Goal: Task Accomplishment & Management: Use online tool/utility

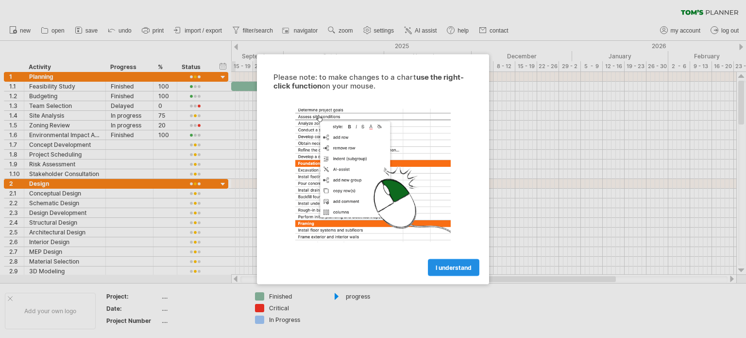
click at [457, 266] on span "I understand" at bounding box center [454, 266] width 36 height 7
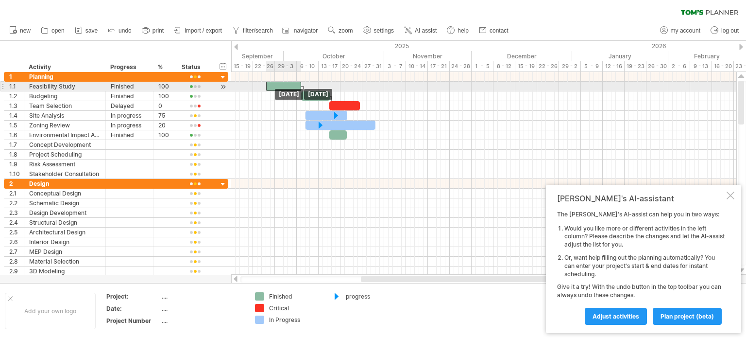
drag, startPoint x: 264, startPoint y: 85, endPoint x: 299, endPoint y: 89, distance: 35.2
click at [299, 89] on div "[DATE] [DATE]" at bounding box center [483, 173] width 505 height 203
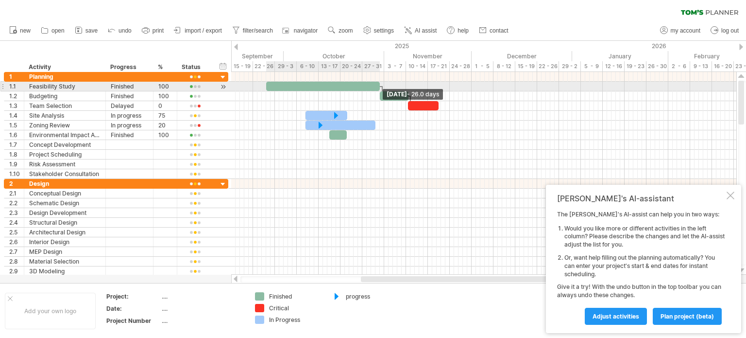
drag, startPoint x: 301, startPoint y: 85, endPoint x: 380, endPoint y: 88, distance: 78.8
click at [380, 88] on span at bounding box center [380, 86] width 4 height 9
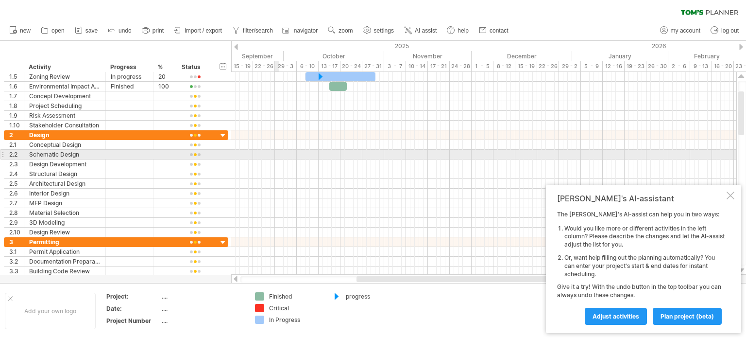
click at [276, 153] on div at bounding box center [483, 155] width 505 height 10
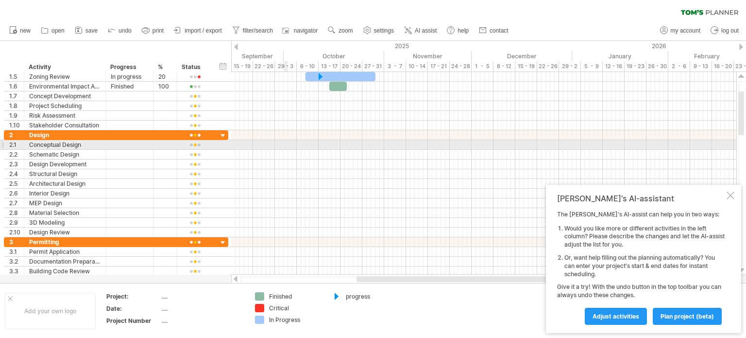
click at [286, 144] on div at bounding box center [483, 145] width 505 height 10
drag, startPoint x: 284, startPoint y: 143, endPoint x: 311, endPoint y: 147, distance: 27.4
click at [311, 147] on div at bounding box center [483, 145] width 505 height 10
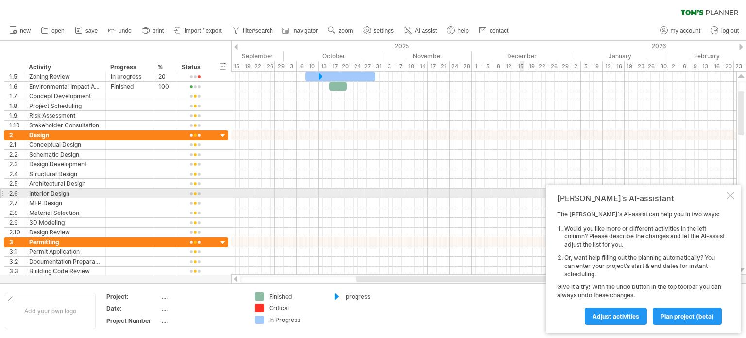
click at [732, 197] on div at bounding box center [731, 195] width 8 height 8
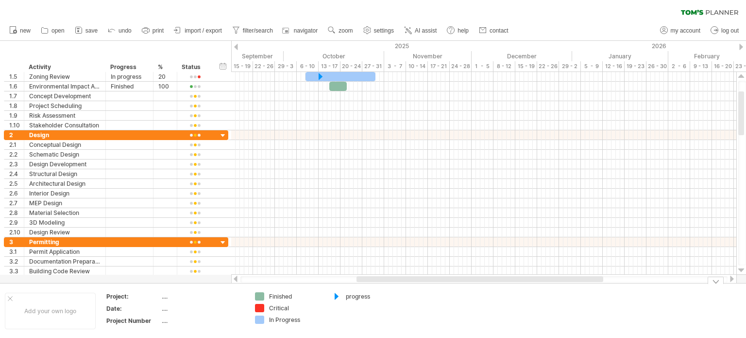
click at [280, 319] on div "In Progress" at bounding box center [295, 319] width 53 height 8
click at [257, 319] on div "Trying to reach [DOMAIN_NAME] Connected again... 0% clear filter new 1" at bounding box center [373, 169] width 746 height 338
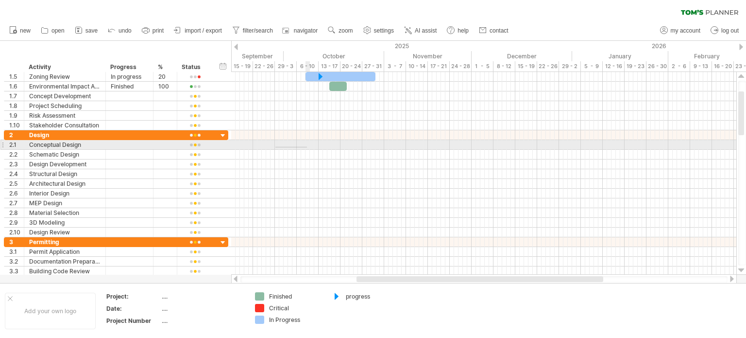
drag, startPoint x: 276, startPoint y: 147, endPoint x: 315, endPoint y: 147, distance: 39.4
click at [315, 147] on div at bounding box center [483, 145] width 505 height 10
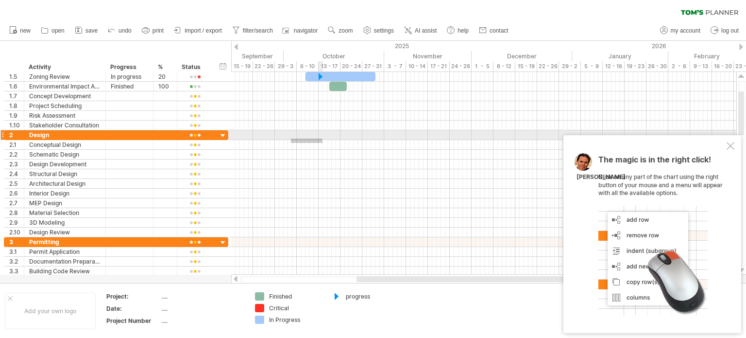
drag, startPoint x: 315, startPoint y: 139, endPoint x: 356, endPoint y: 138, distance: 40.8
click at [356, 138] on div at bounding box center [483, 183] width 505 height 107
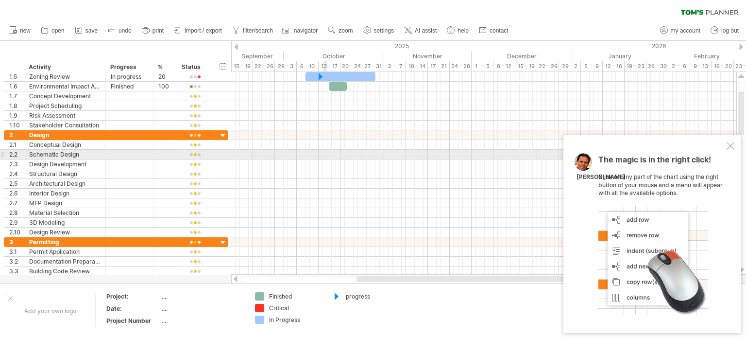
drag, startPoint x: 283, startPoint y: 153, endPoint x: 327, endPoint y: 157, distance: 44.4
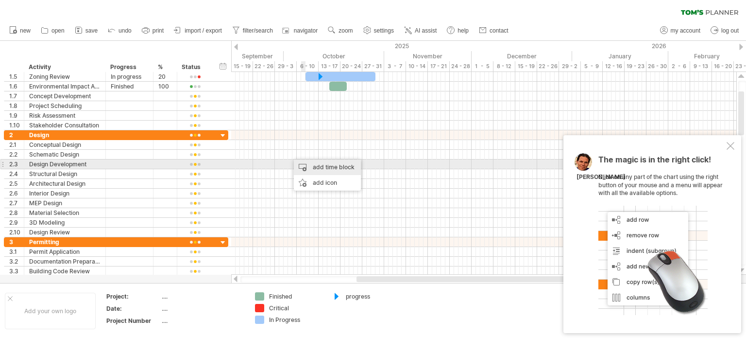
click at [331, 167] on div "add time block" at bounding box center [327, 167] width 67 height 16
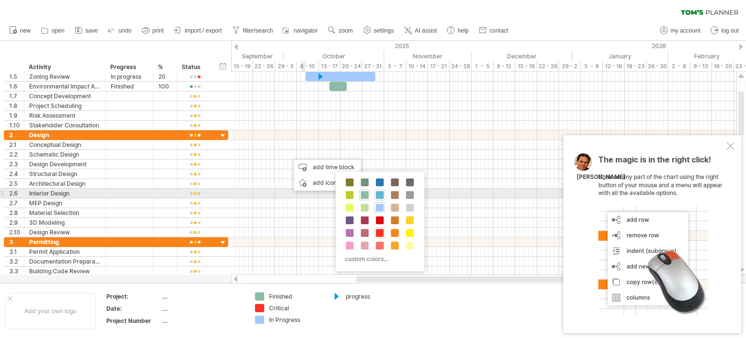
click at [380, 192] on span at bounding box center [380, 195] width 8 height 8
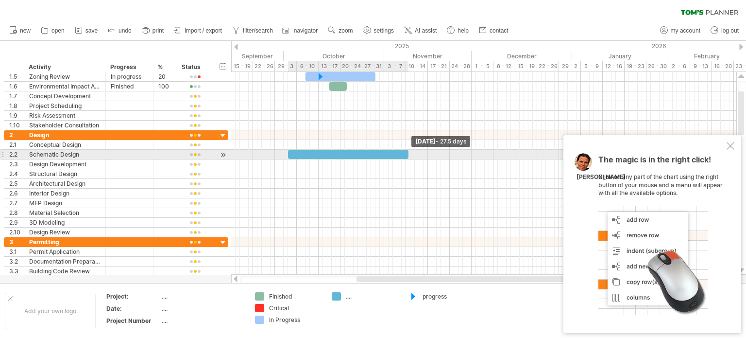
drag, startPoint x: 290, startPoint y: 152, endPoint x: 406, endPoint y: 158, distance: 116.3
click at [406, 158] on div "[DATE] - 27.5 days [DATE]" at bounding box center [483, 173] width 505 height 203
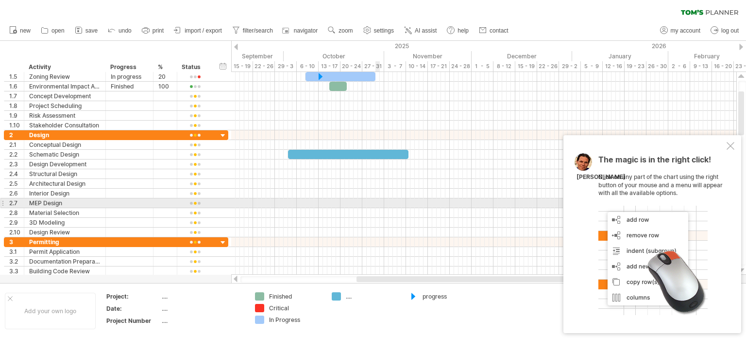
click at [377, 201] on div at bounding box center [483, 203] width 505 height 10
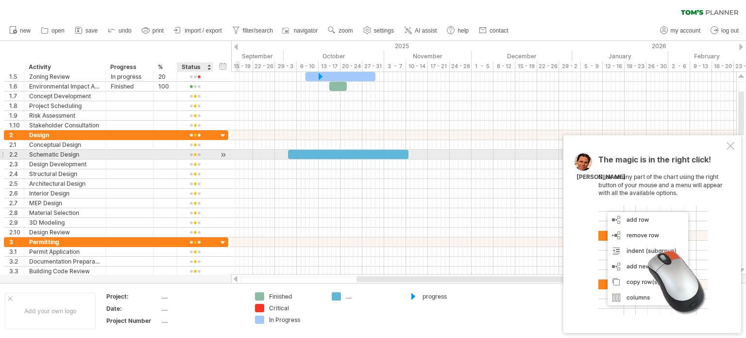
click at [221, 155] on div at bounding box center [223, 155] width 9 height 10
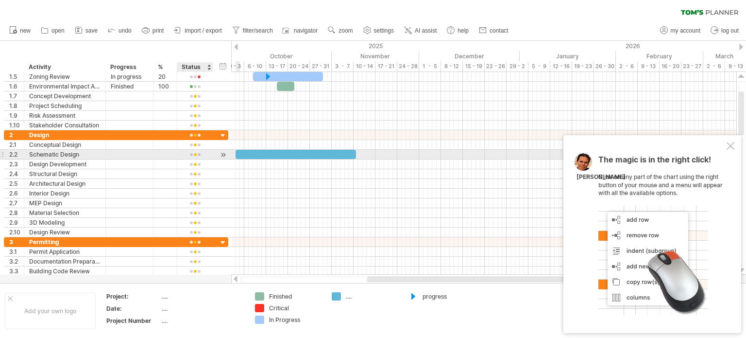
click at [220, 154] on div at bounding box center [223, 155] width 9 height 10
click at [223, 155] on div at bounding box center [223, 155] width 9 height 10
click at [236, 46] on div at bounding box center [236, 47] width 4 height 6
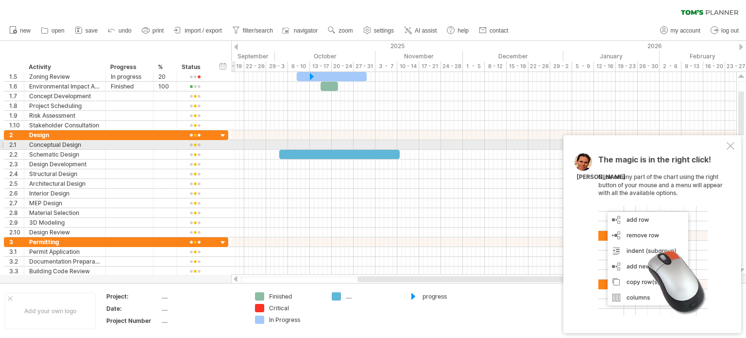
click at [2, 142] on div at bounding box center [2, 144] width 4 height 10
click at [44, 142] on div "Conceptual Design" at bounding box center [64, 144] width 71 height 9
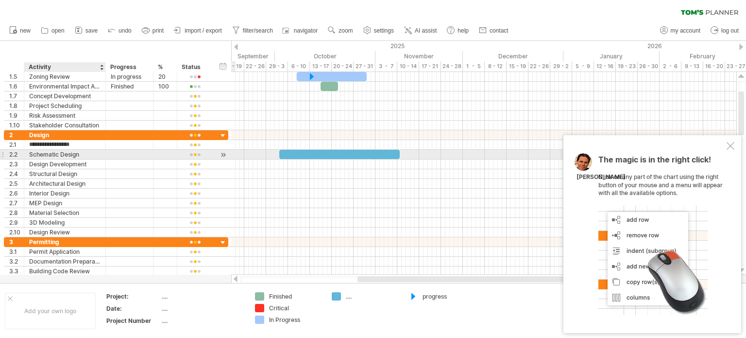
click at [102, 156] on div at bounding box center [104, 155] width 5 height 10
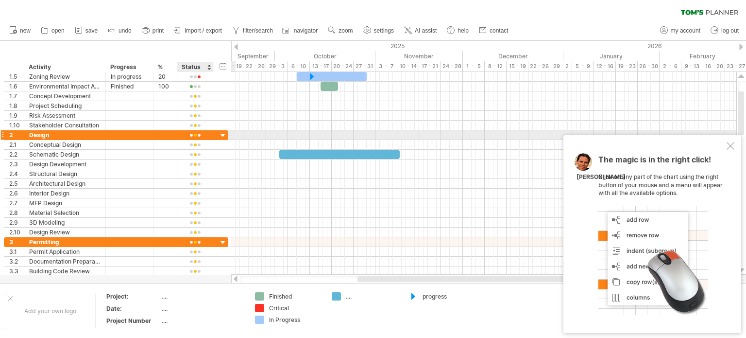
click at [224, 138] on div at bounding box center [223, 135] width 9 height 9
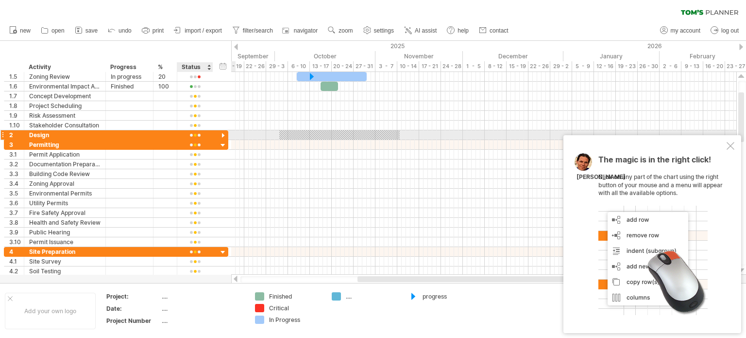
click at [220, 136] on div at bounding box center [223, 135] width 9 height 9
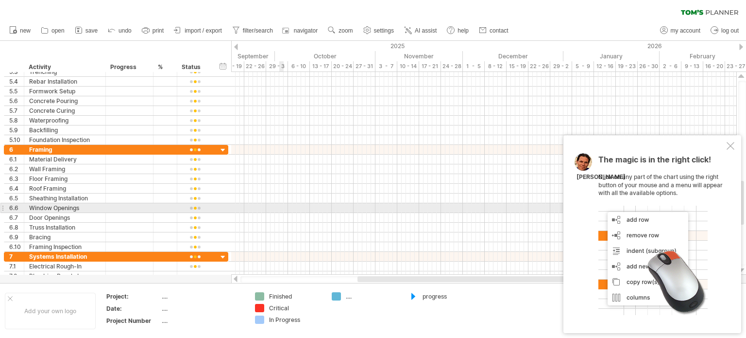
click at [285, 208] on div at bounding box center [483, 208] width 505 height 10
click at [278, 205] on div at bounding box center [483, 208] width 505 height 10
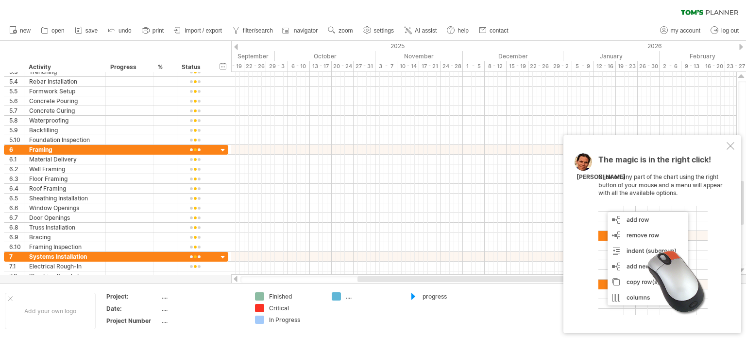
click at [235, 47] on div at bounding box center [236, 47] width 4 height 6
click at [403, 69] on div "15 - 19" at bounding box center [408, 66] width 22 height 10
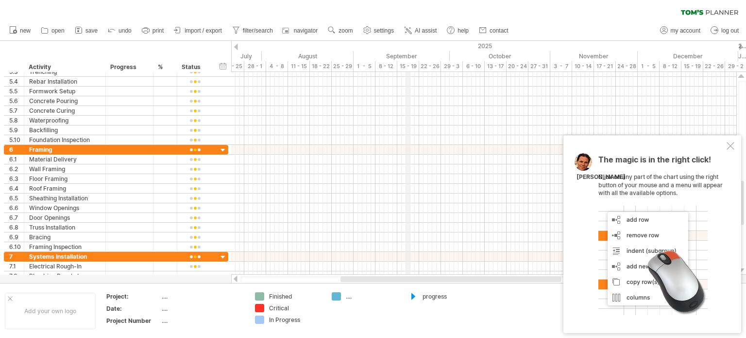
click at [410, 66] on div "15 - 19" at bounding box center [408, 66] width 22 height 10
click at [391, 66] on div "8 - 12" at bounding box center [387, 66] width 22 height 10
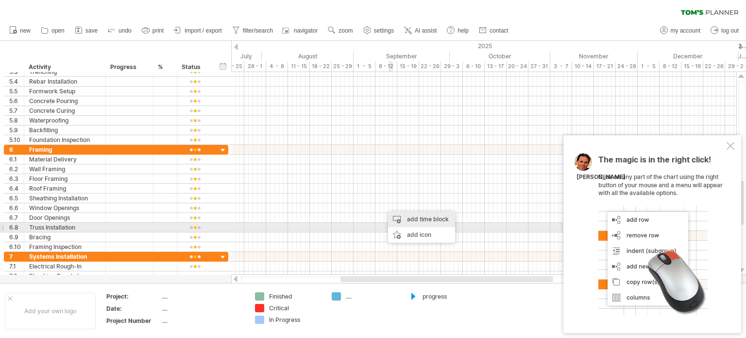
click at [418, 226] on div "add time block" at bounding box center [421, 219] width 67 height 16
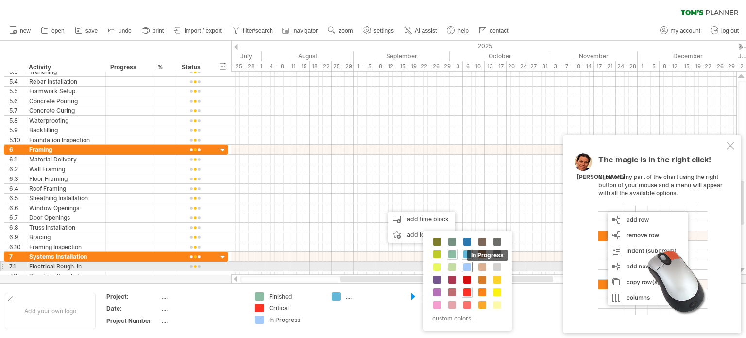
click at [465, 266] on span at bounding box center [468, 267] width 8 height 8
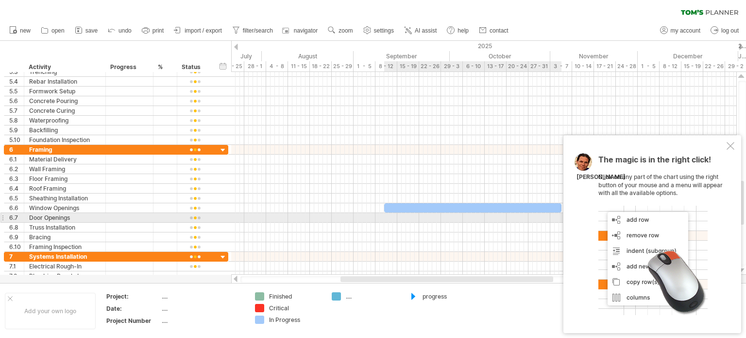
drag, startPoint x: 390, startPoint y: 206, endPoint x: 616, endPoint y: 214, distance: 226.6
click at [616, 214] on div "Trying to reach [DOMAIN_NAME] Connected again... 0% clear filter new 1" at bounding box center [373, 169] width 746 height 338
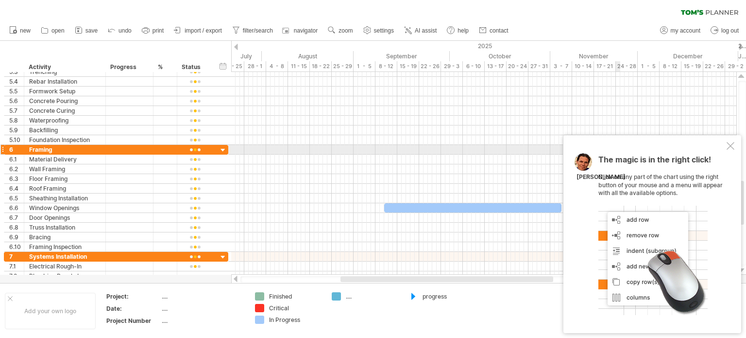
click at [727, 146] on div at bounding box center [731, 146] width 8 height 8
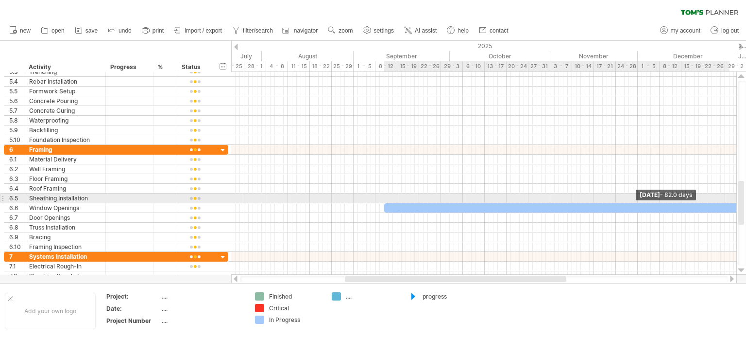
drag, startPoint x: 563, startPoint y: 207, endPoint x: 746, endPoint y: 198, distance: 182.9
click at [746, 198] on div "Trying to reach [DOMAIN_NAME] Connected again... 0% clear filter new 1" at bounding box center [373, 169] width 746 height 338
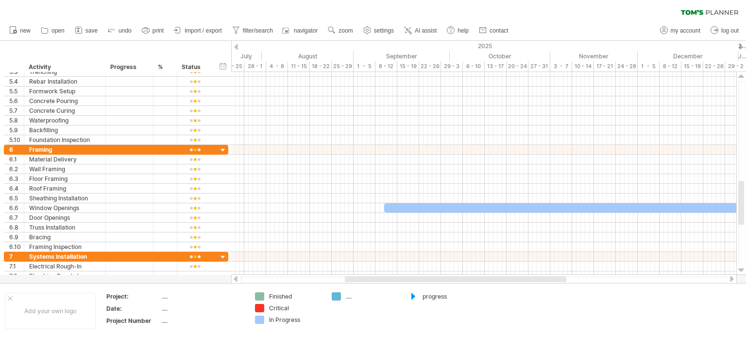
click at [730, 280] on div at bounding box center [732, 279] width 8 height 6
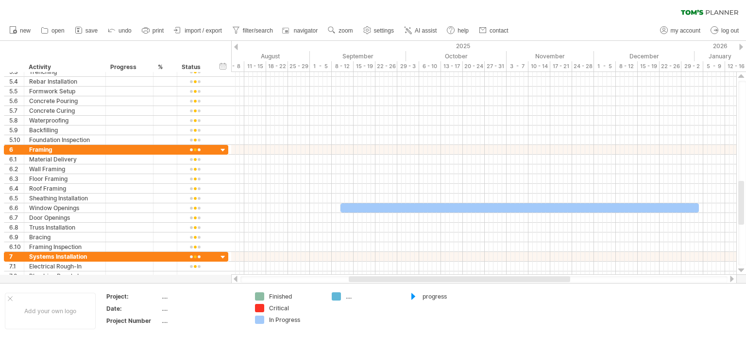
click at [730, 279] on div at bounding box center [732, 279] width 8 height 6
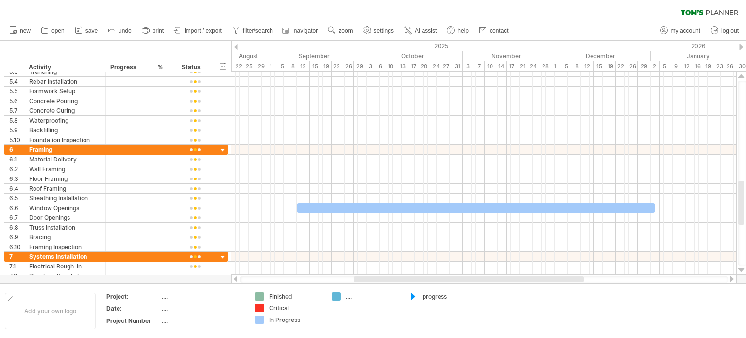
click at [730, 279] on div at bounding box center [732, 279] width 8 height 6
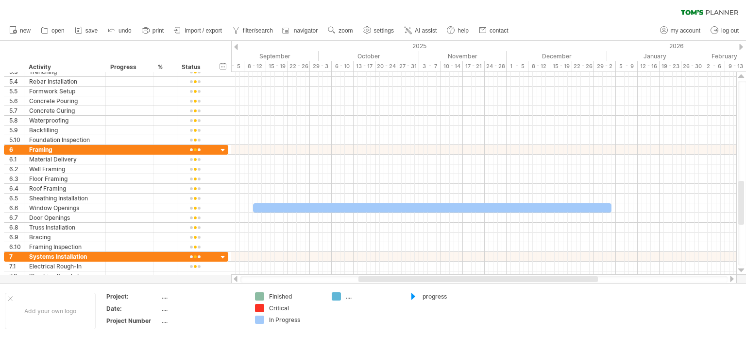
click at [730, 279] on div at bounding box center [732, 279] width 8 height 6
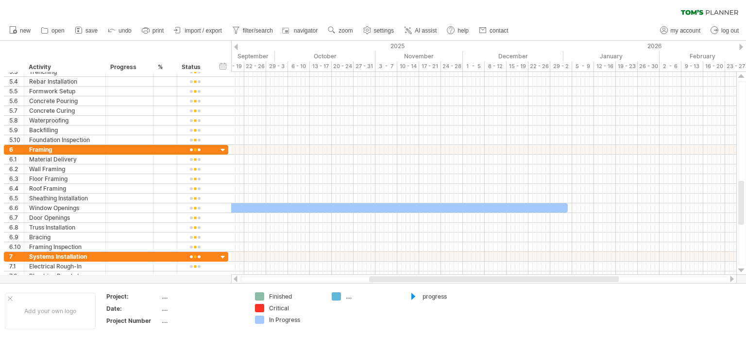
click at [730, 279] on div at bounding box center [732, 279] width 8 height 6
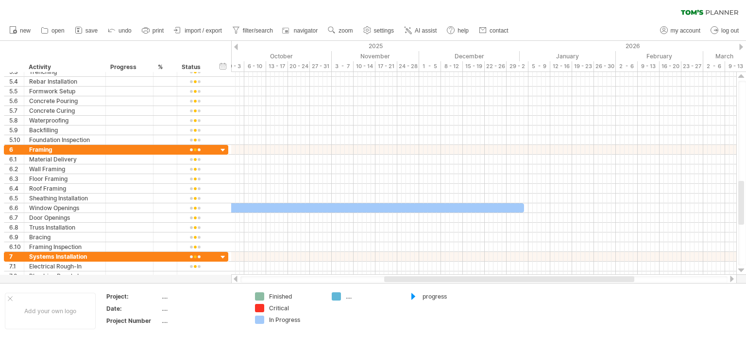
click at [730, 279] on div at bounding box center [732, 279] width 8 height 6
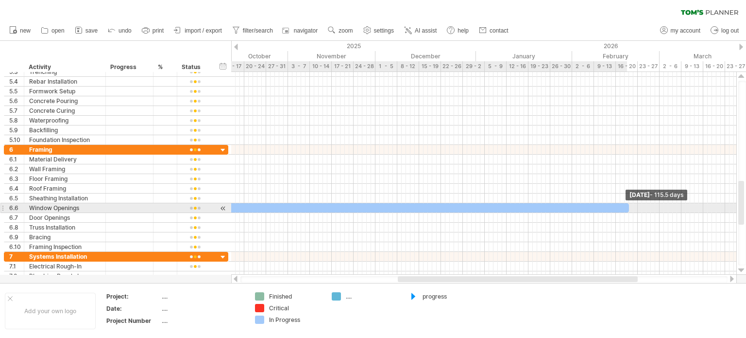
drag, startPoint x: 481, startPoint y: 209, endPoint x: 619, endPoint y: 219, distance: 137.9
click at [629, 209] on span at bounding box center [629, 207] width 4 height 9
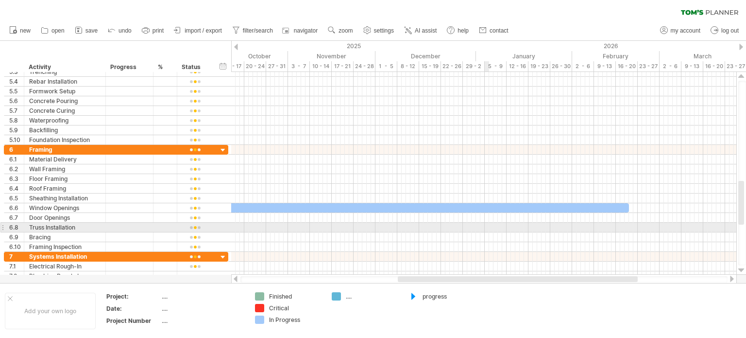
click at [485, 223] on div at bounding box center [483, 228] width 505 height 10
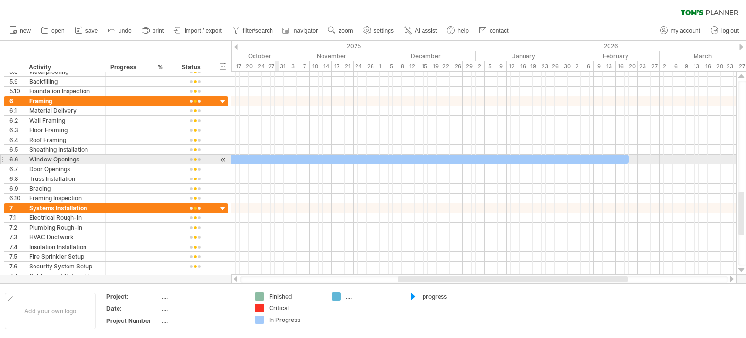
click at [278, 155] on div at bounding box center [375, 159] width 507 height 9
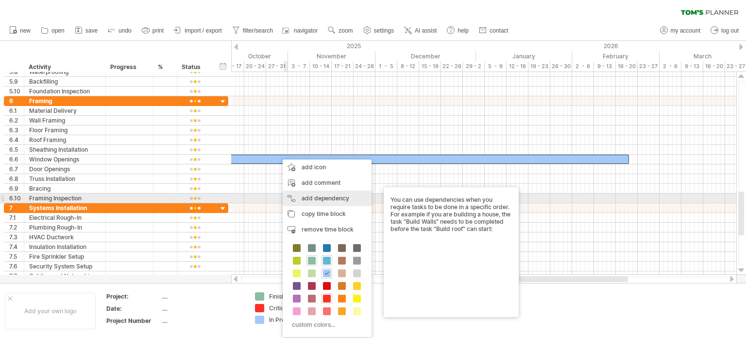
click at [311, 196] on div "add dependency You can use dependencies when you require tasks to be done in a …" at bounding box center [327, 198] width 89 height 16
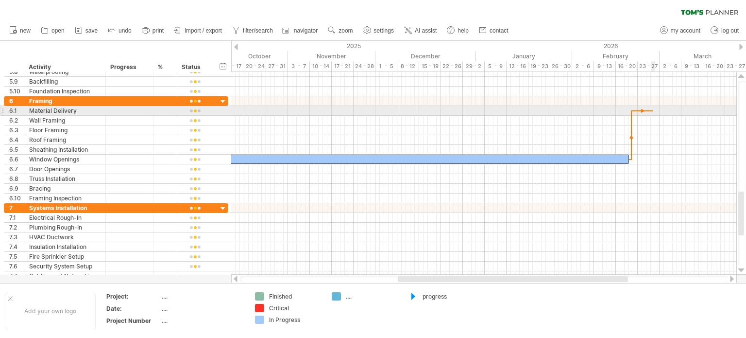
click at [653, 109] on div at bounding box center [483, 111] width 505 height 10
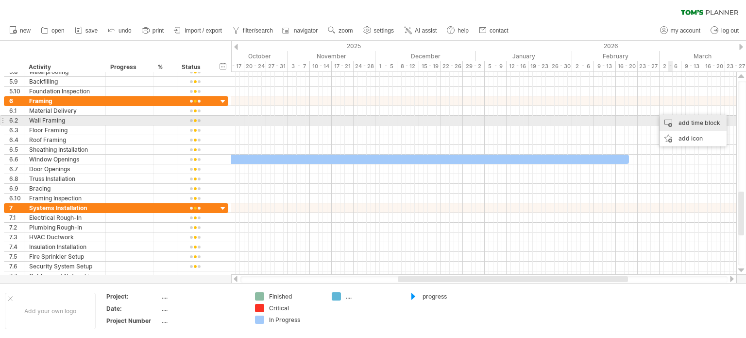
click at [687, 125] on div "add time block" at bounding box center [693, 123] width 67 height 16
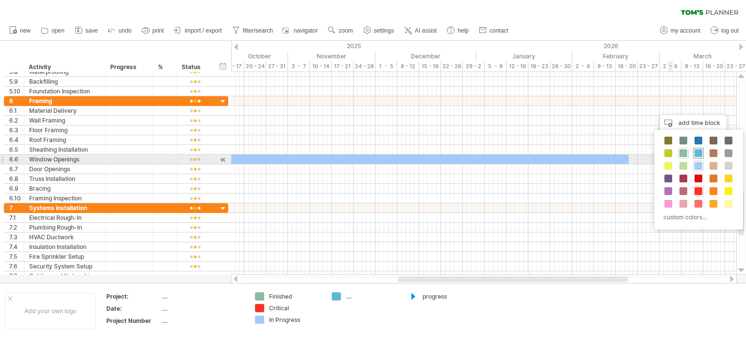
click at [700, 156] on span at bounding box center [699, 153] width 8 height 8
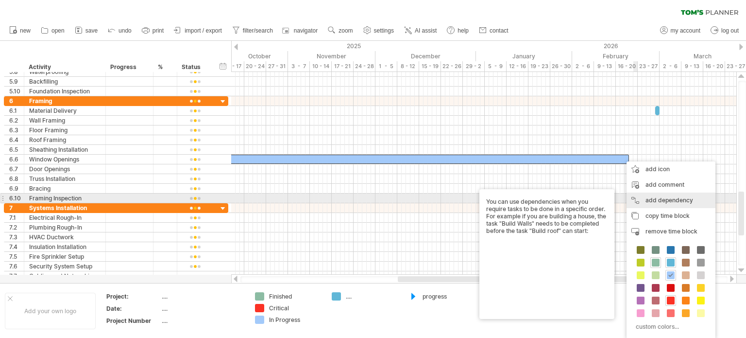
click at [654, 199] on div "add dependency You can use dependencies when you require tasks to be done in a …" at bounding box center [671, 200] width 89 height 16
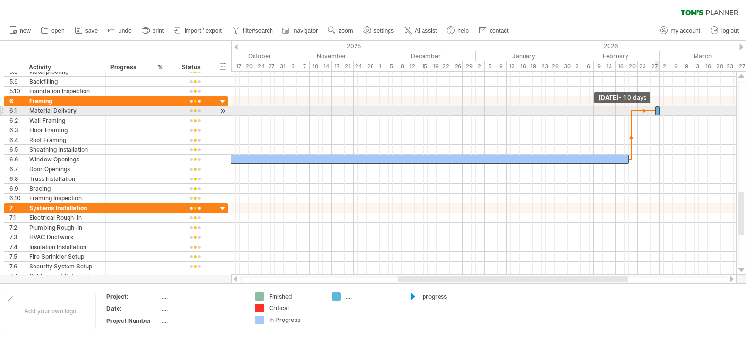
click at [657, 112] on span at bounding box center [656, 110] width 4 height 9
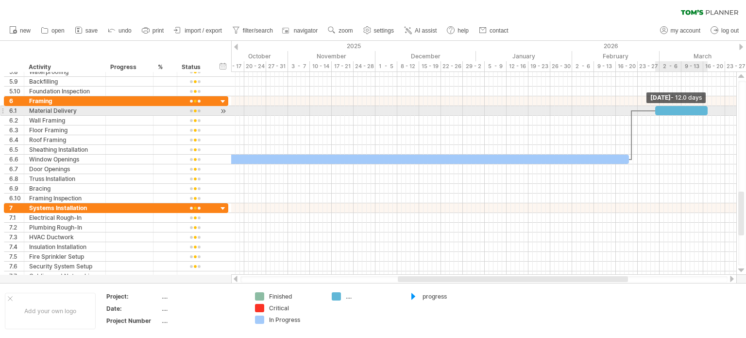
drag, startPoint x: 661, startPoint y: 109, endPoint x: 709, endPoint y: 113, distance: 48.3
click at [709, 113] on span at bounding box center [708, 110] width 4 height 9
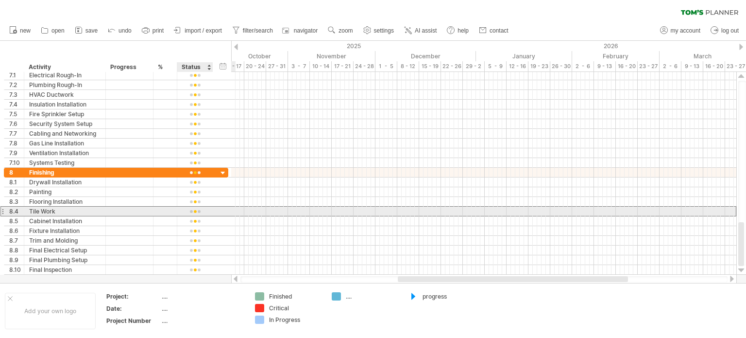
click at [194, 211] on div at bounding box center [195, 211] width 26 height 7
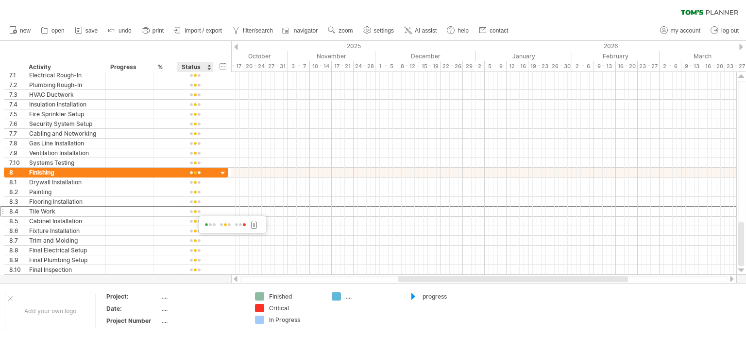
click at [198, 68] on div "Status" at bounding box center [195, 67] width 26 height 10
click at [211, 63] on div at bounding box center [212, 67] width 3 height 10
click at [208, 66] on div at bounding box center [209, 67] width 4 height 10
click at [210, 69] on div at bounding box center [209, 67] width 4 height 10
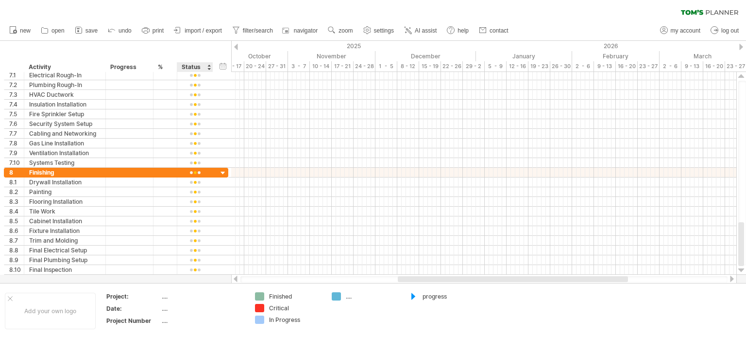
click at [208, 64] on div at bounding box center [209, 67] width 4 height 10
click at [198, 68] on div "Status" at bounding box center [195, 67] width 26 height 10
click at [191, 69] on input "******" at bounding box center [195, 67] width 26 height 10
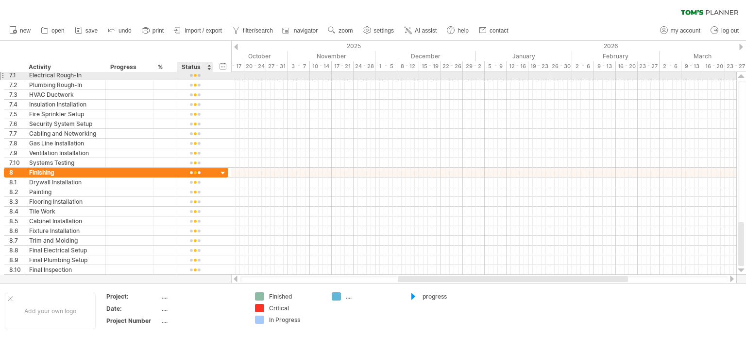
click at [197, 77] on div at bounding box center [195, 75] width 26 height 7
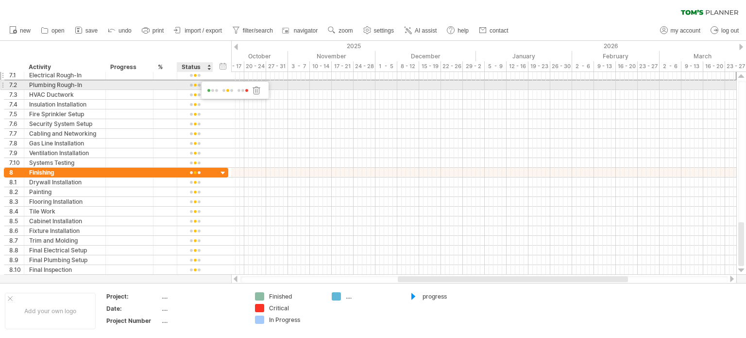
click at [246, 91] on span at bounding box center [243, 90] width 14 height 7
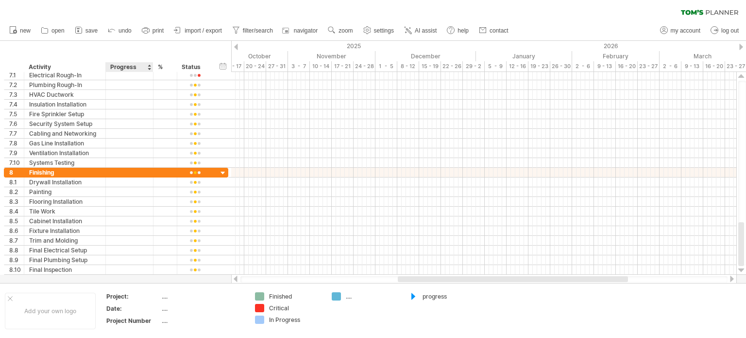
click at [139, 69] on div "Progress" at bounding box center [128, 67] width 37 height 10
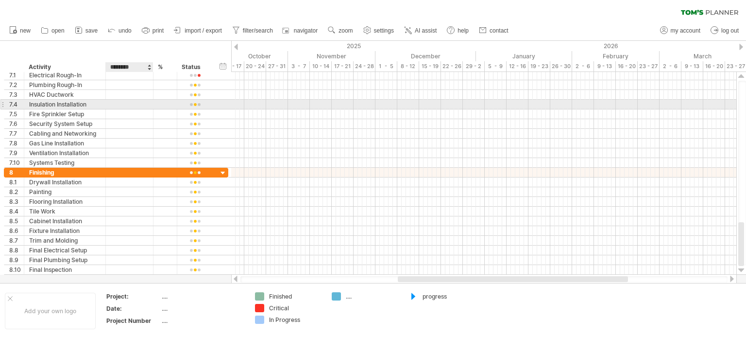
click at [138, 106] on div at bounding box center [129, 104] width 37 height 9
click at [123, 101] on input "text" at bounding box center [129, 104] width 37 height 9
click at [124, 102] on input "text" at bounding box center [129, 104] width 37 height 9
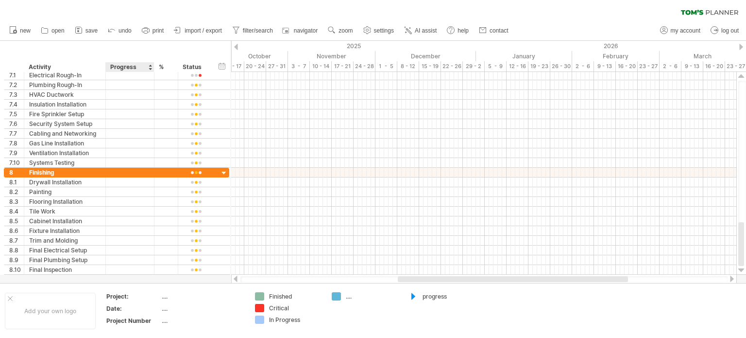
click at [152, 68] on div at bounding box center [153, 67] width 3 height 10
click at [147, 67] on div "Progress" at bounding box center [129, 67] width 38 height 10
click at [130, 68] on input "********" at bounding box center [129, 67] width 38 height 10
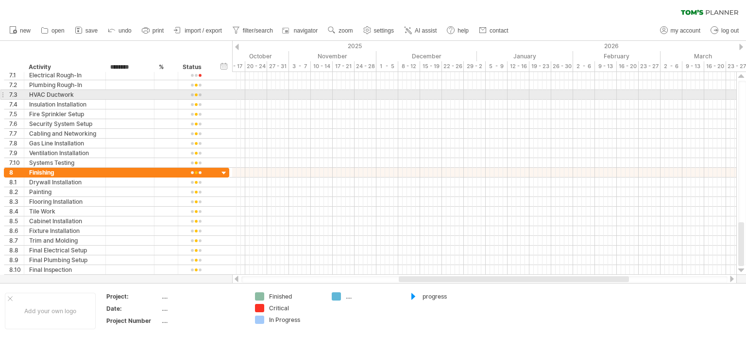
click at [144, 97] on div at bounding box center [130, 94] width 38 height 9
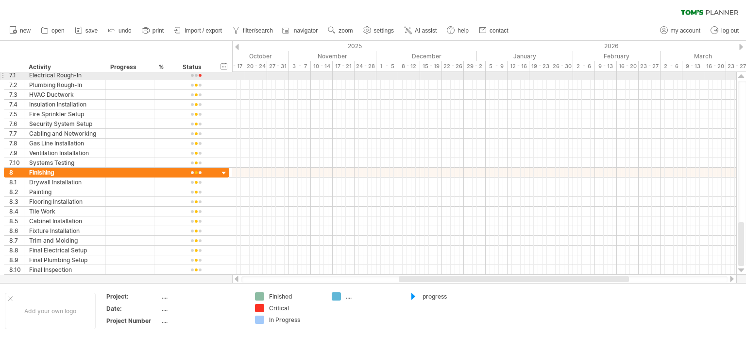
click at [151, 75] on div at bounding box center [153, 75] width 5 height 10
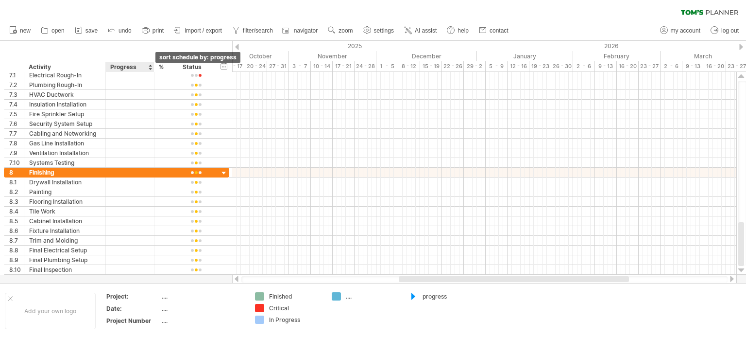
click at [151, 65] on div at bounding box center [150, 67] width 4 height 10
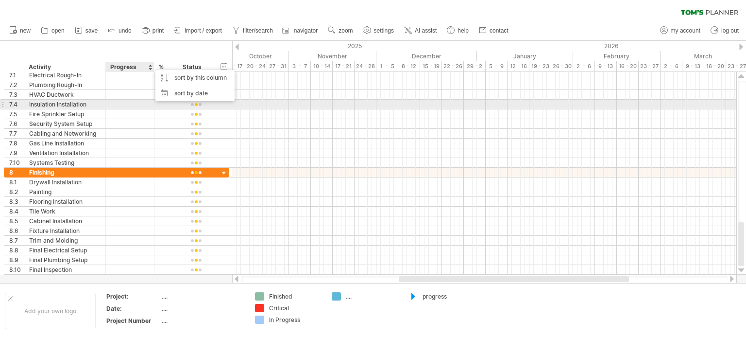
click at [133, 103] on div at bounding box center [130, 104] width 38 height 9
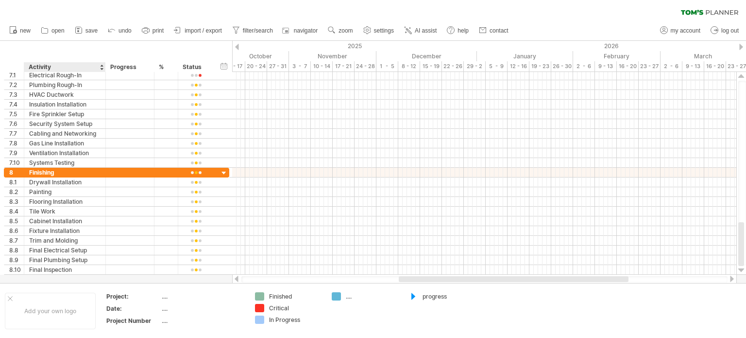
click at [70, 67] on div "Activity" at bounding box center [64, 67] width 71 height 10
